Goal: Check status: Check status

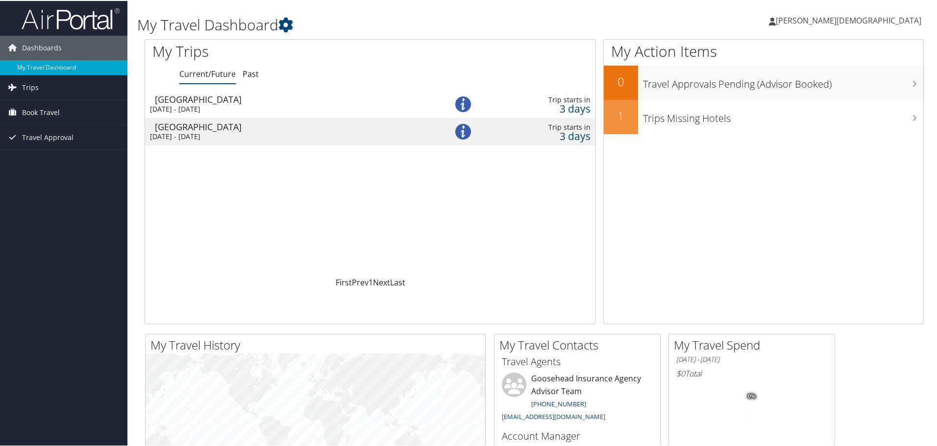
click at [341, 107] on div "[DATE] - [DATE]" at bounding box center [286, 108] width 272 height 9
click at [25, 85] on span "Trips" at bounding box center [30, 86] width 17 height 25
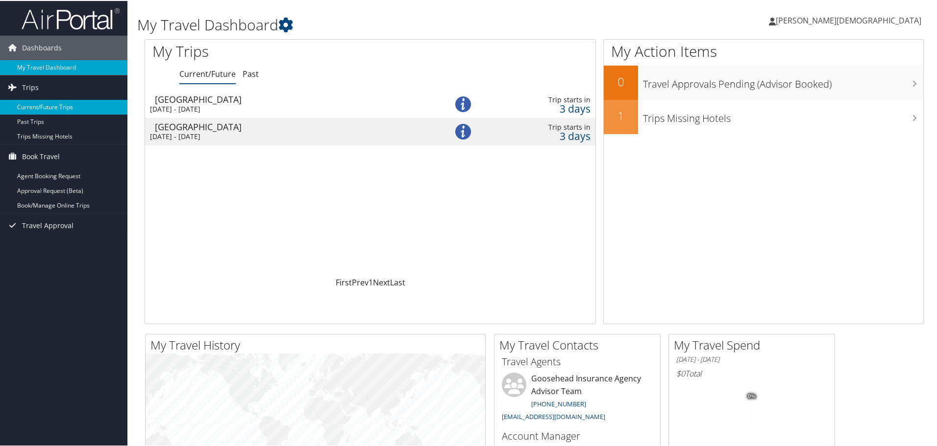
click at [52, 108] on link "Current/Future Trips" at bounding box center [63, 106] width 127 height 15
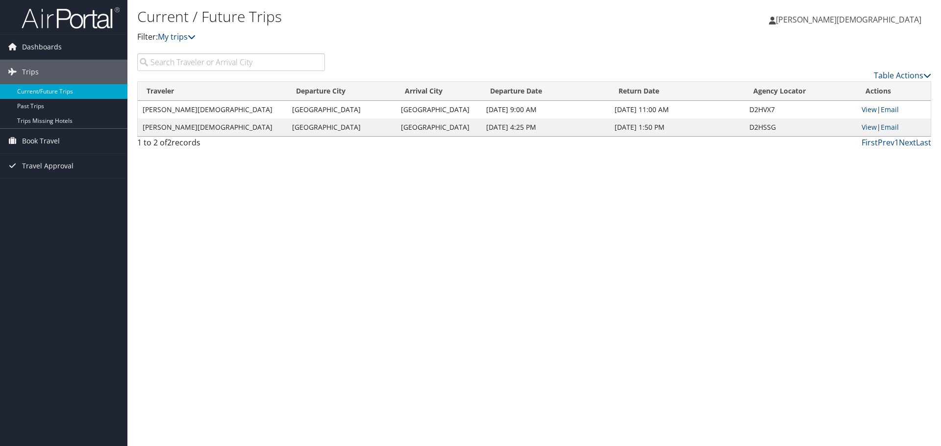
click at [298, 124] on td "Dallas" at bounding box center [341, 128] width 109 height 18
click at [902, 72] on link "Table Actions" at bounding box center [902, 75] width 57 height 11
click at [818, 59] on div at bounding box center [470, 223] width 941 height 446
click at [43, 166] on span "Travel Approval" at bounding box center [47, 166] width 51 height 25
click at [41, 162] on span "Travel Approval" at bounding box center [47, 166] width 51 height 25
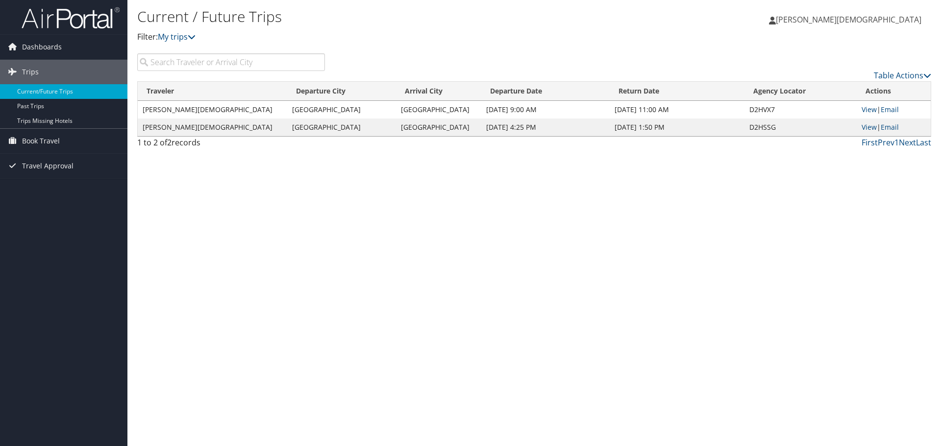
click at [287, 103] on td "[GEOGRAPHIC_DATA]" at bounding box center [341, 110] width 109 height 18
drag, startPoint x: 389, startPoint y: 98, endPoint x: 757, endPoint y: 120, distance: 368.7
click at [757, 120] on td "D2HSSG" at bounding box center [800, 128] width 112 height 18
click at [57, 43] on span "Dashboards" at bounding box center [42, 47] width 40 height 25
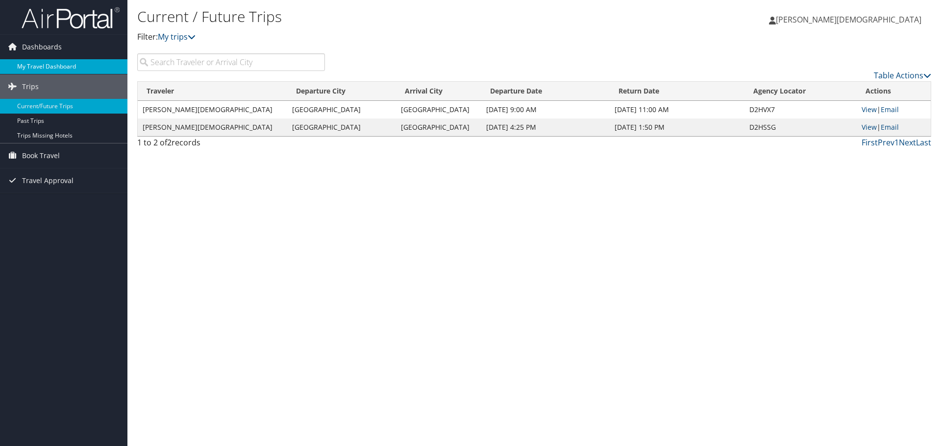
click at [48, 59] on link "My Travel Dashboard" at bounding box center [63, 66] width 127 height 15
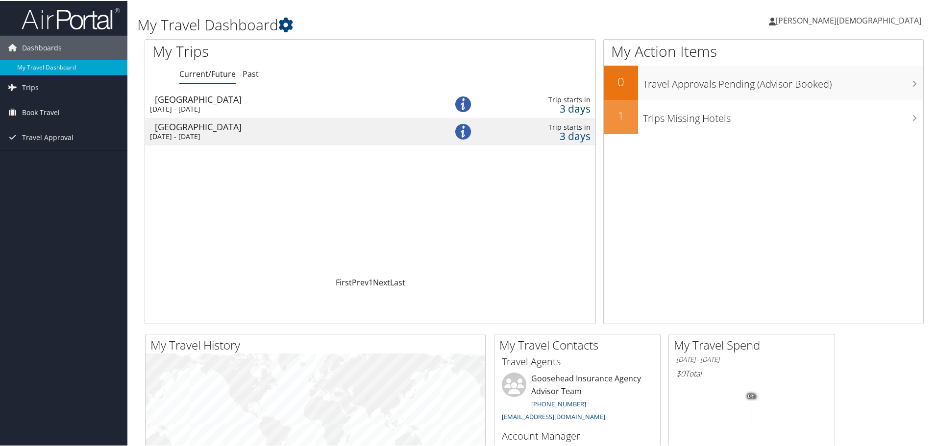
drag, startPoint x: 442, startPoint y: 100, endPoint x: 456, endPoint y: 102, distance: 13.9
click at [455, 102] on tr "Nashville Thu 14 Aug 2025 - Sun 17 Aug 2025 Trip starts in 3 days" at bounding box center [370, 103] width 450 height 27
click at [463, 102] on img at bounding box center [463, 104] width 16 height 16
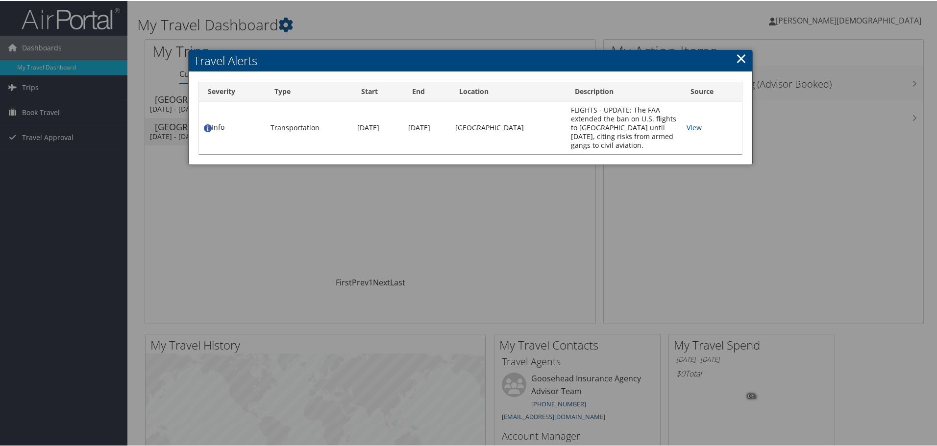
click at [736, 59] on link "×" at bounding box center [741, 58] width 11 height 20
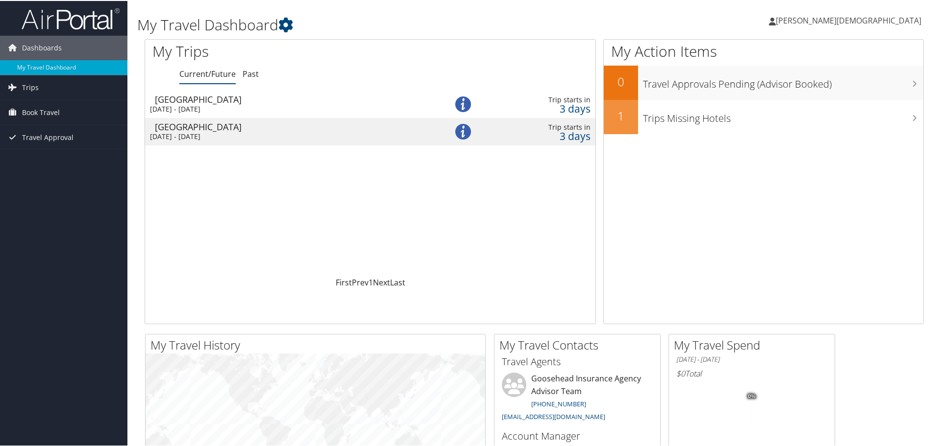
click at [214, 112] on div "[DATE] - [DATE]" at bounding box center [286, 108] width 272 height 9
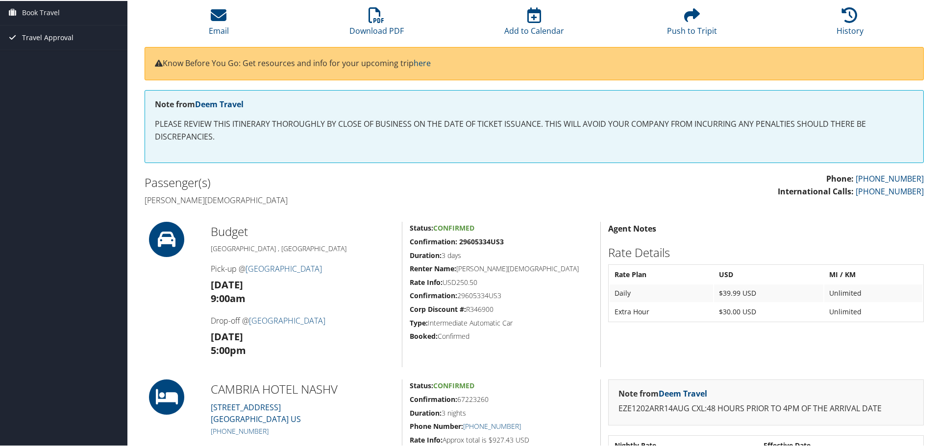
scroll to position [11, 0]
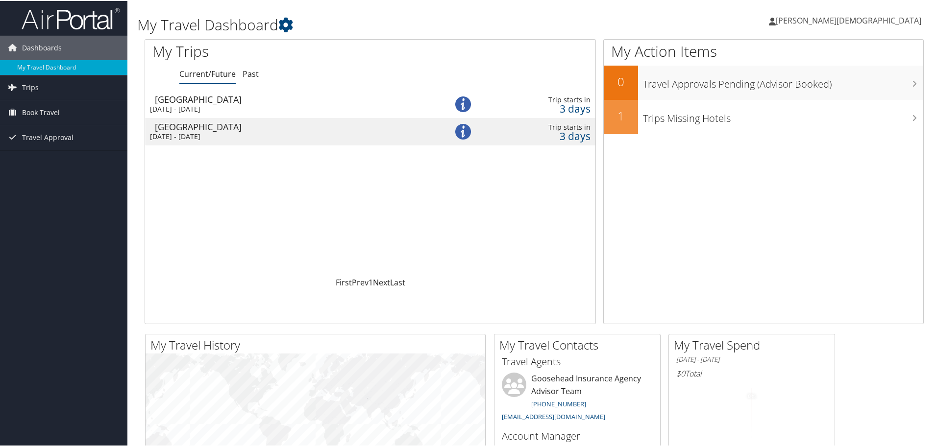
click at [206, 136] on div "[DATE] - [DATE]" at bounding box center [286, 135] width 272 height 9
